Goal: Task Accomplishment & Management: Use online tool/utility

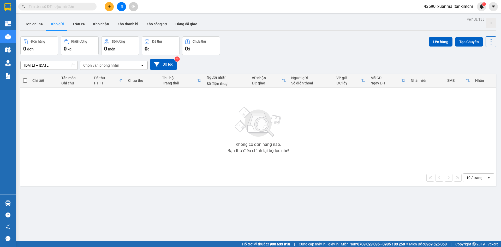
click at [123, 8] on button at bounding box center [121, 6] width 9 height 9
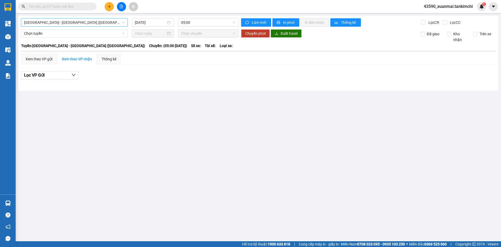
click at [66, 24] on span "Đà Nẵng - Hà Nội (Hàng)" at bounding box center [74, 23] width 101 height 8
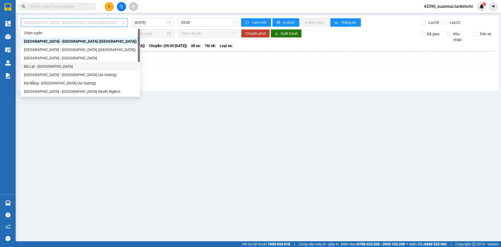
click at [36, 66] on div "Đà Lạt - Đà Nẵng" at bounding box center [80, 66] width 113 height 6
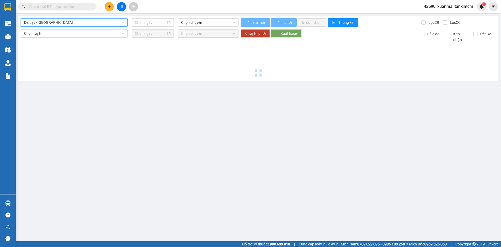
type input "13/08/2025"
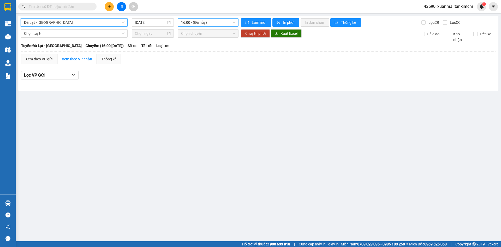
click at [195, 23] on span "16:00 - (Đã hủy)" at bounding box center [208, 23] width 54 height 8
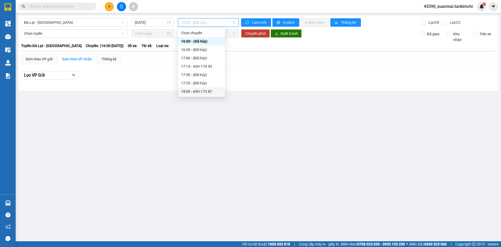
click at [202, 90] on div "18:00 - 43H-173.87" at bounding box center [201, 92] width 41 height 6
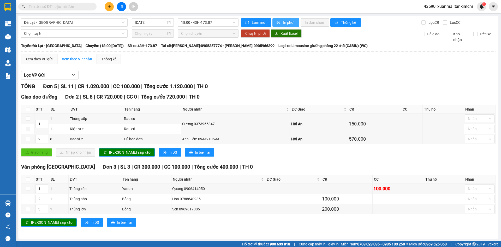
click at [290, 20] on span "In phơi" at bounding box center [289, 23] width 12 height 6
